Goal: Information Seeking & Learning: Understand process/instructions

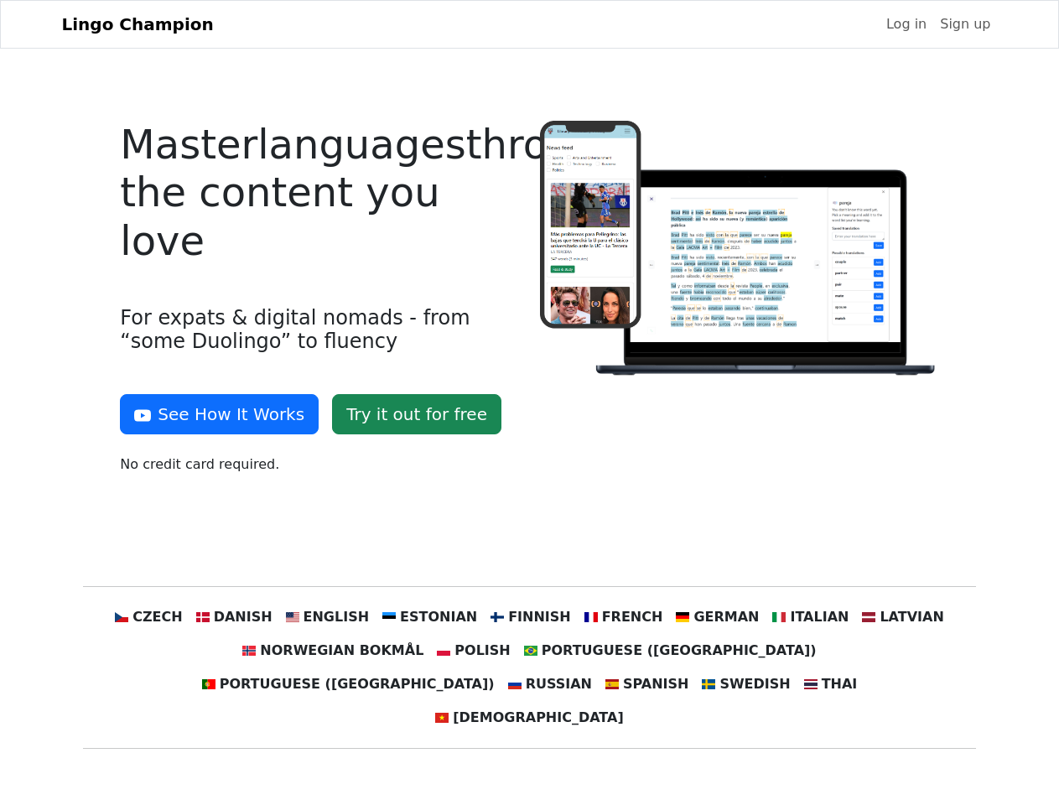
click at [530, 403] on div at bounding box center [739, 304] width 419 height 367
click at [213, 414] on button "See How It Works" at bounding box center [219, 414] width 199 height 40
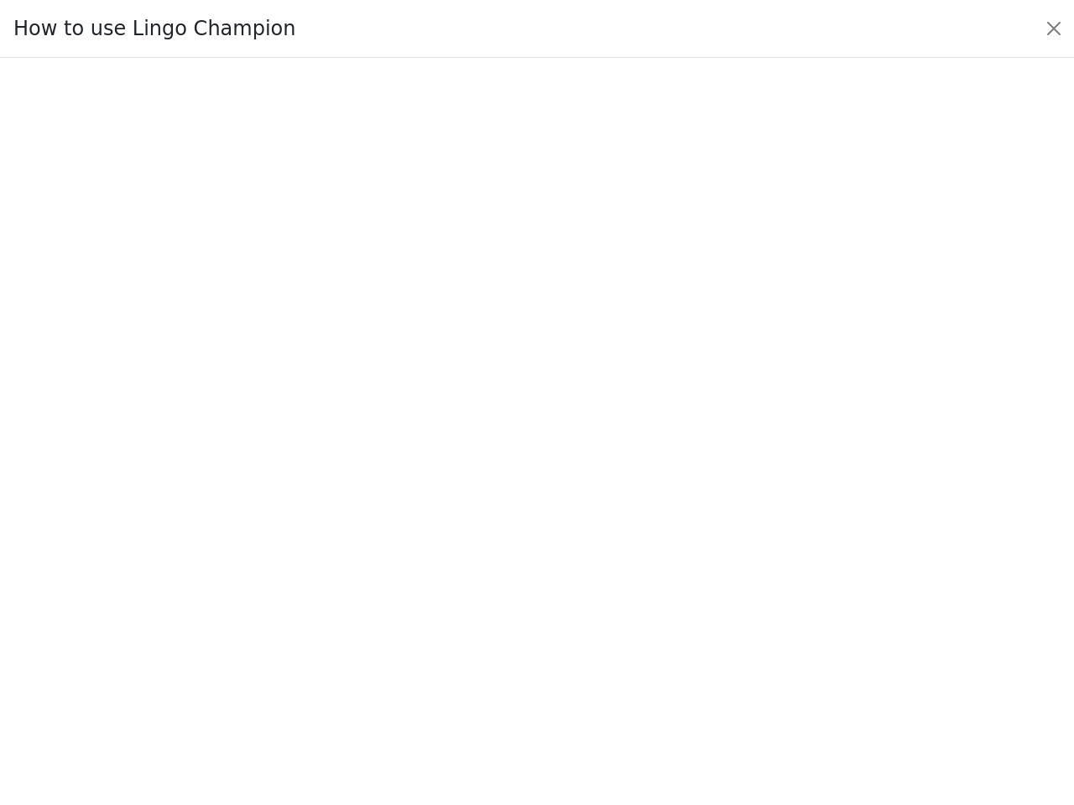
click at [180, 617] on div at bounding box center [536, 432] width 995 height 589
click at [259, 617] on div at bounding box center [536, 432] width 995 height 589
click at [344, 617] on div at bounding box center [536, 432] width 995 height 589
click at [436, 617] on div at bounding box center [536, 432] width 995 height 589
click at [528, 617] on div at bounding box center [536, 432] width 995 height 589
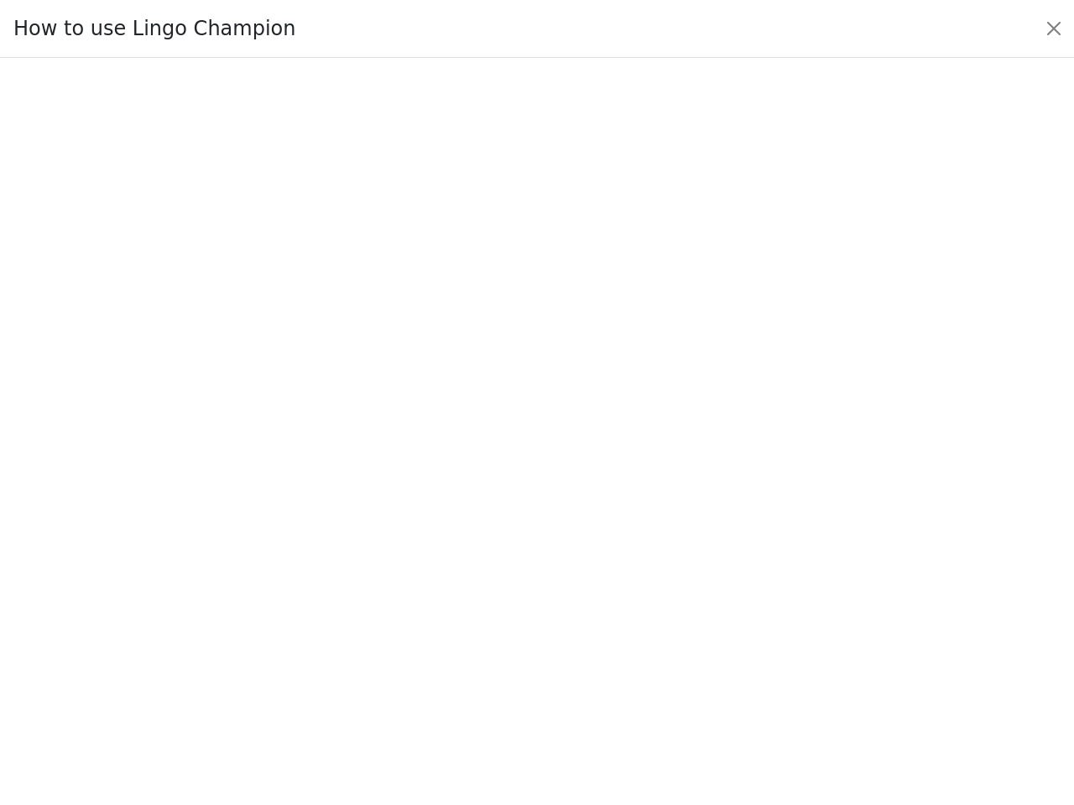
click at [612, 617] on div at bounding box center [536, 432] width 995 height 589
click at [699, 617] on div at bounding box center [536, 432] width 995 height 589
click at [785, 617] on div at bounding box center [536, 432] width 995 height 589
